Goal: Task Accomplishment & Management: Complete application form

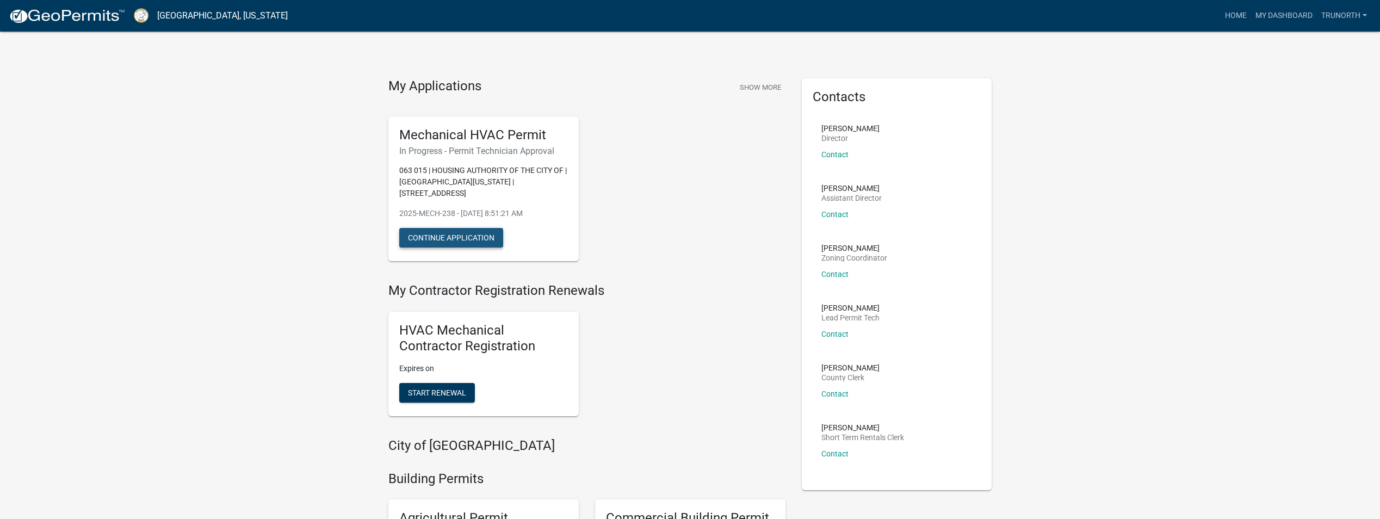
click at [470, 228] on button "Continue Application" at bounding box center [451, 238] width 104 height 20
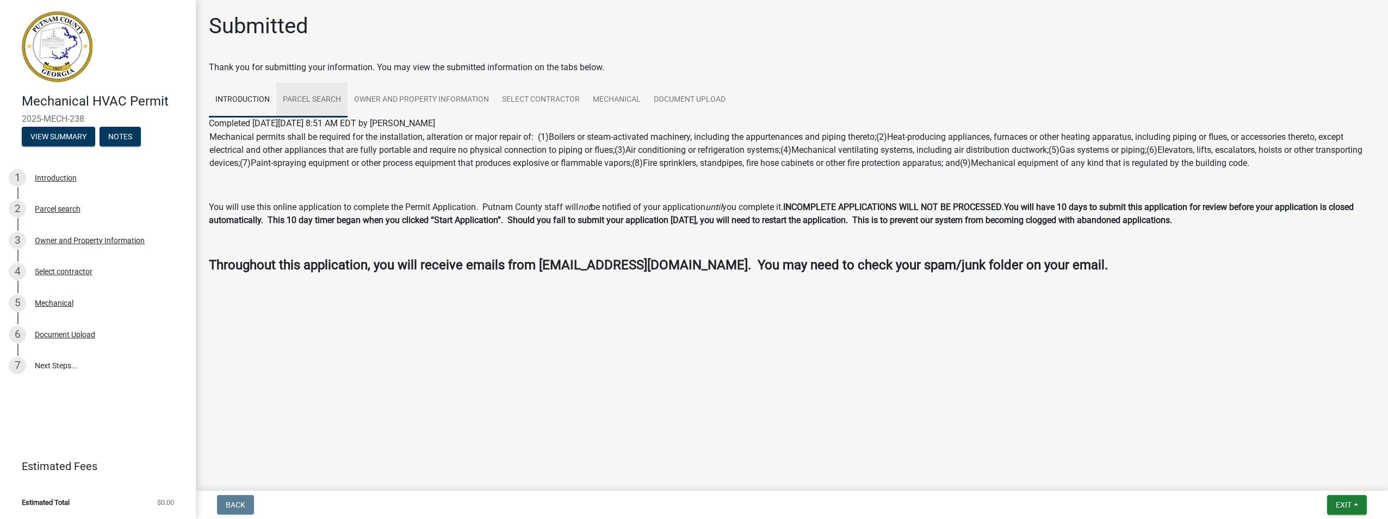
click at [322, 93] on link "Parcel search" at bounding box center [311, 100] width 71 height 35
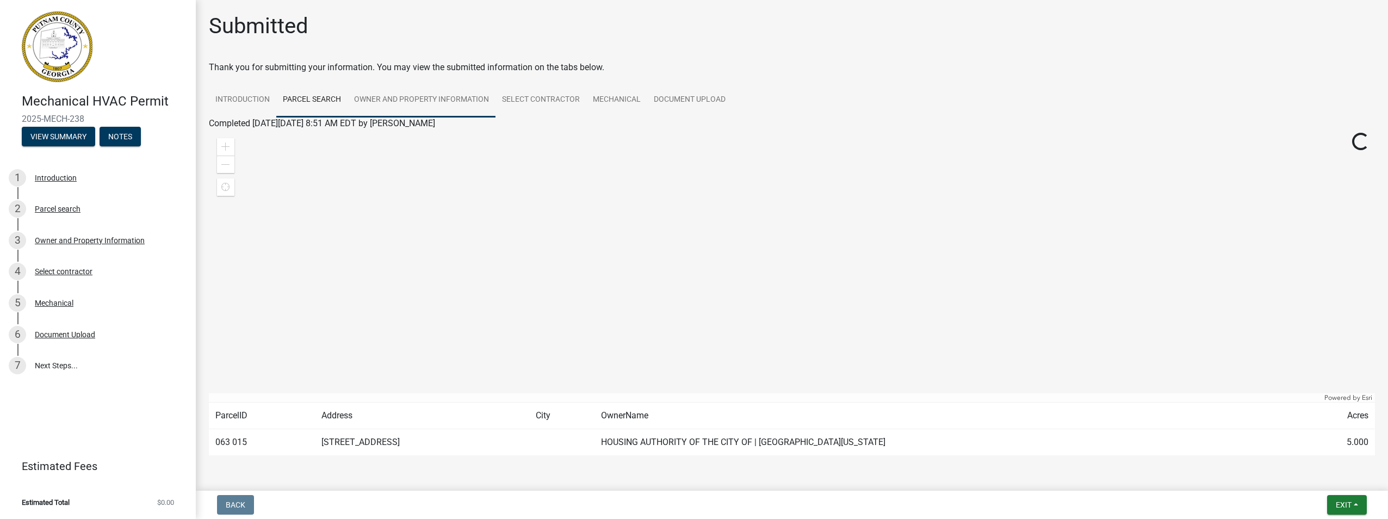
click at [386, 95] on link "Owner and Property Information" at bounding box center [422, 100] width 148 height 35
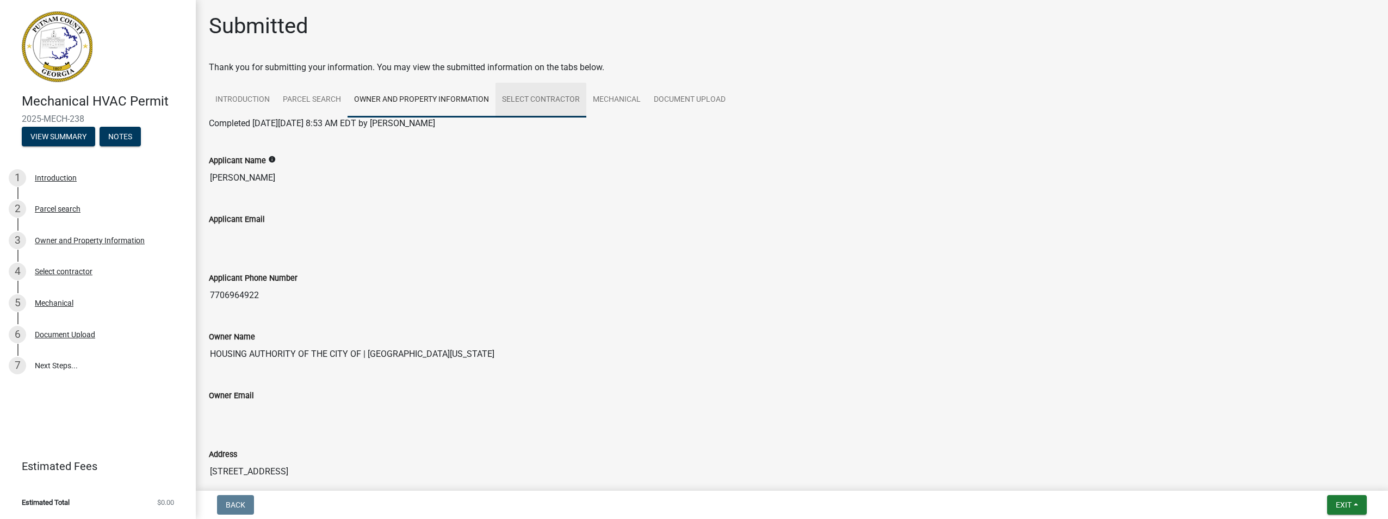
click at [509, 97] on link "Select contractor" at bounding box center [541, 100] width 91 height 35
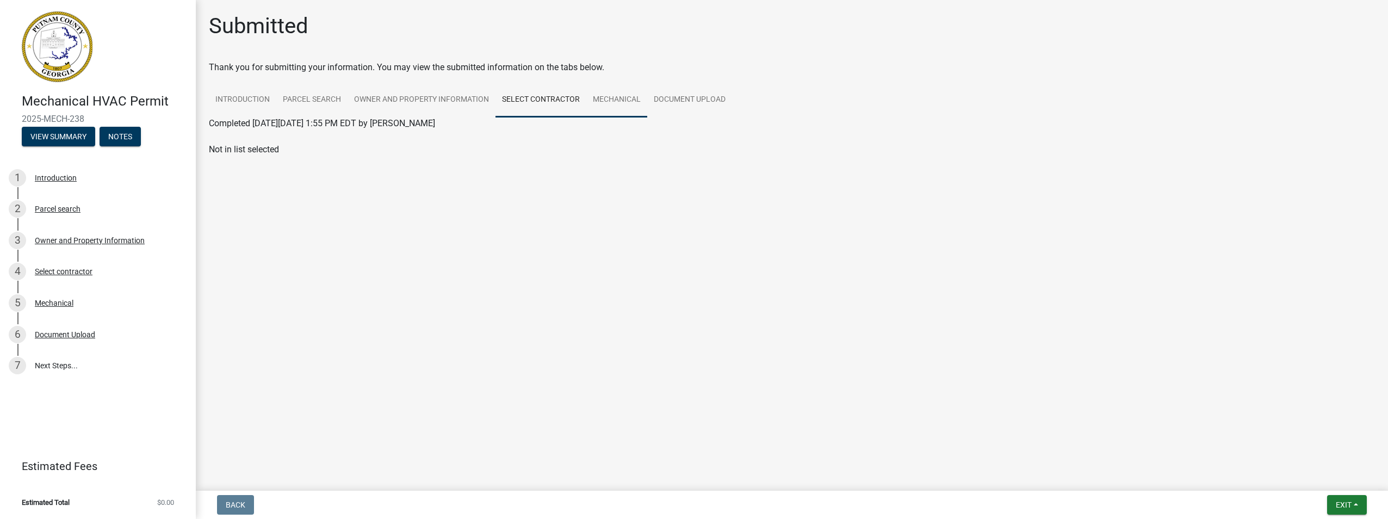
click at [627, 95] on link "Mechanical" at bounding box center [616, 100] width 61 height 35
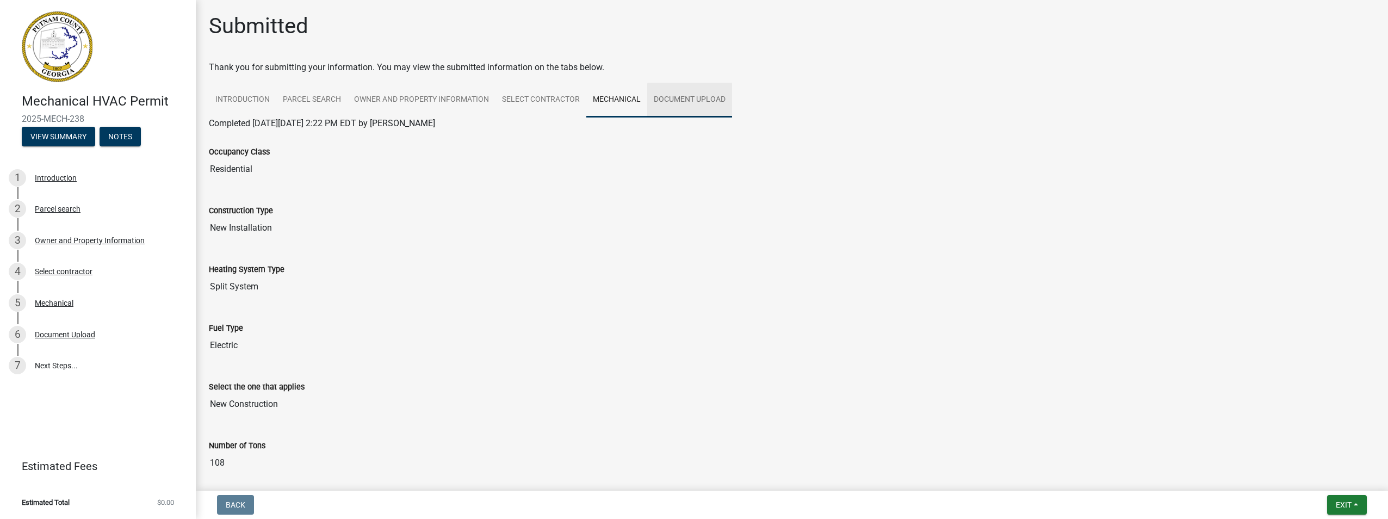
click at [695, 96] on link "Document Upload" at bounding box center [689, 100] width 85 height 35
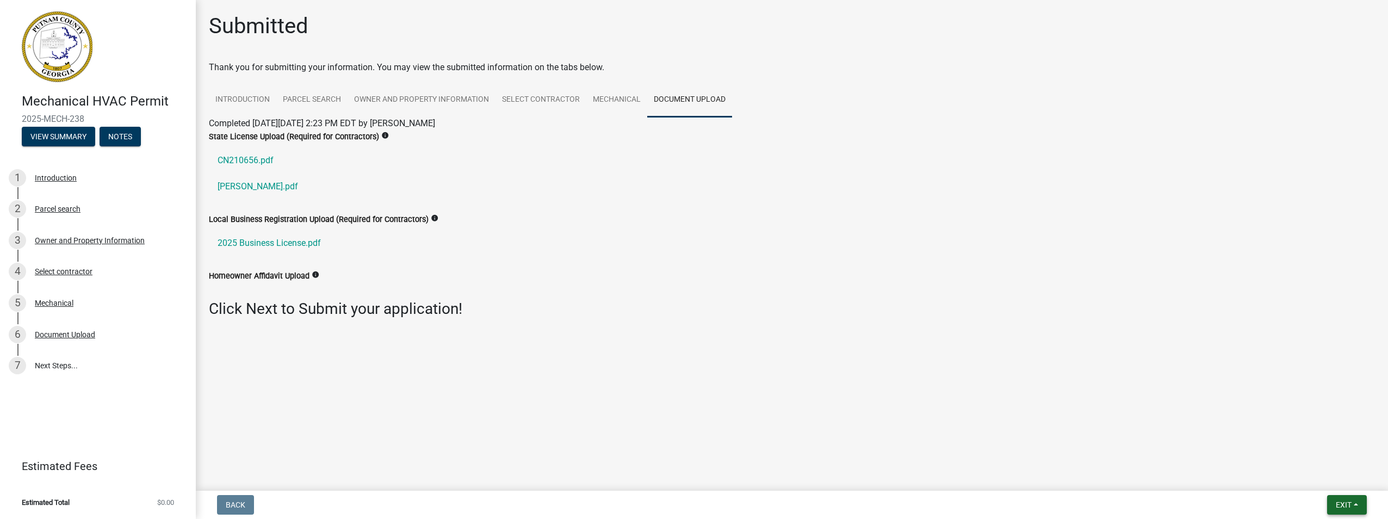
click at [1359, 504] on button "Exit" at bounding box center [1347, 505] width 40 height 20
click at [1333, 472] on button "Save & Exit" at bounding box center [1323, 476] width 87 height 26
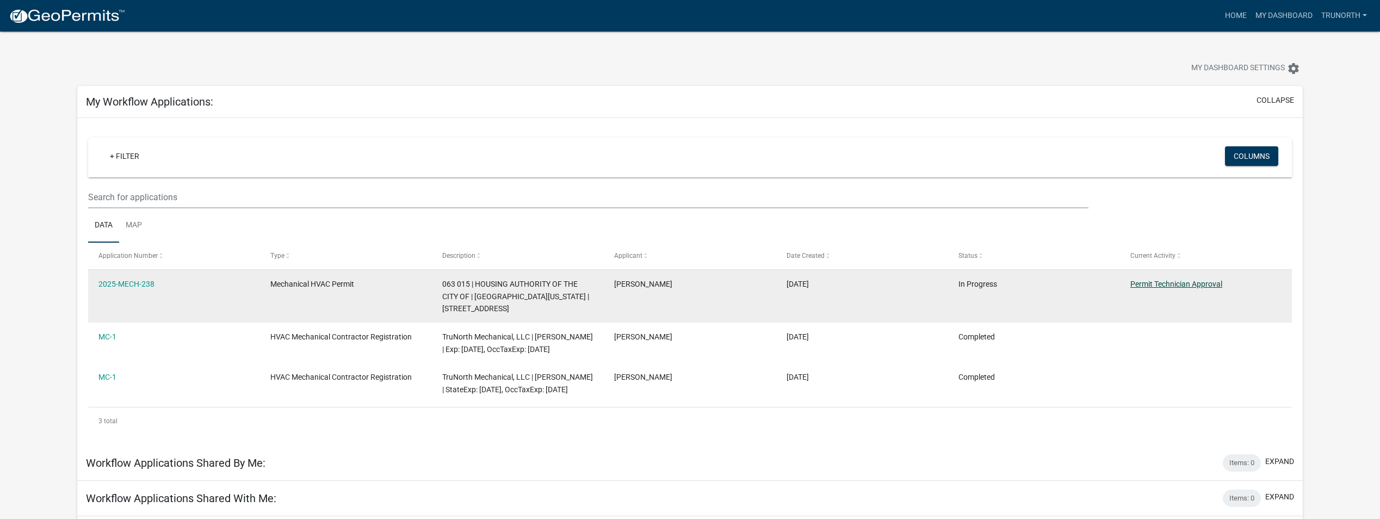
click at [1203, 283] on link "Permit Technician Approval" at bounding box center [1176, 284] width 92 height 9
